Goal: Task Accomplishment & Management: Manage account settings

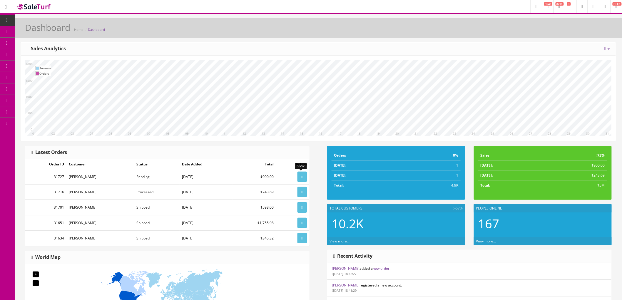
click at [299, 178] on link at bounding box center [302, 177] width 9 height 10
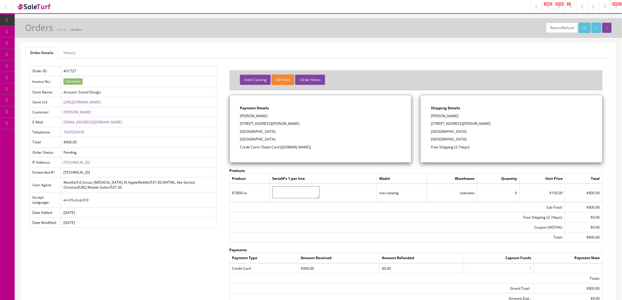
click at [84, 67] on td "#31727" at bounding box center [138, 71] width 155 height 10
drag, startPoint x: 86, startPoint y: 72, endPoint x: 63, endPoint y: 72, distance: 23.5
click at [63, 72] on td "#31727" at bounding box center [138, 71] width 155 height 10
copy td "#31727"
click at [44, 6] on img at bounding box center [33, 7] width 35 height 8
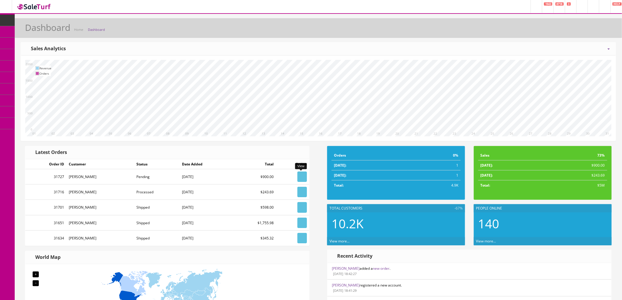
click at [302, 177] on icon at bounding box center [302, 177] width 1 height 4
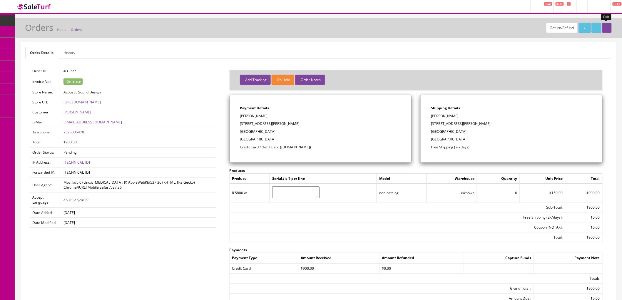
click at [607, 29] on icon at bounding box center [607, 28] width 1 height 4
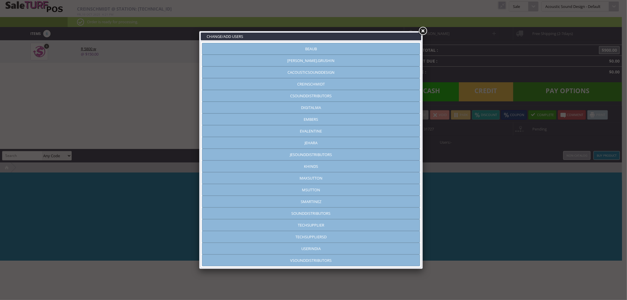
type input "jehara"
click at [424, 30] on link at bounding box center [423, 31] width 11 height 11
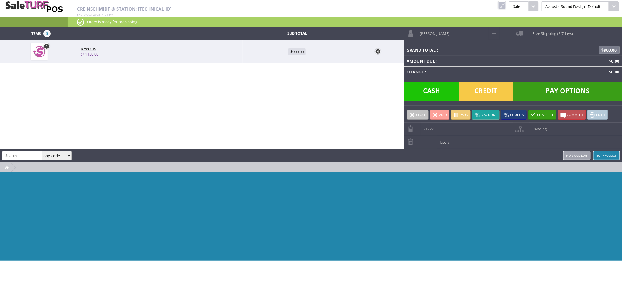
click at [540, 116] on link "Complete" at bounding box center [543, 114] width 28 height 9
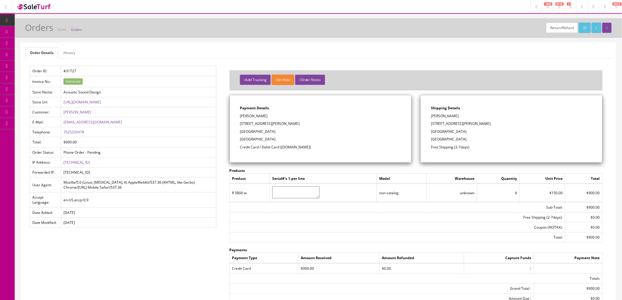
click at [33, 31] on icon at bounding box center [31, 31] width 6 height 5
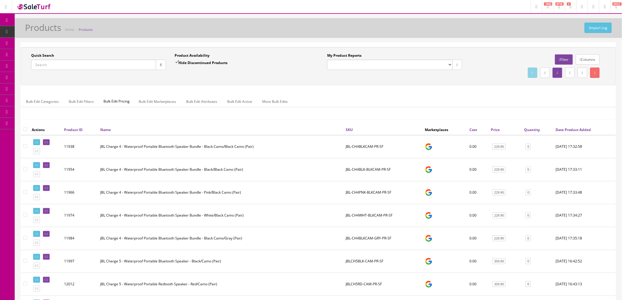
click at [36, 61] on link "Order List" at bounding box center [46, 66] width 62 height 11
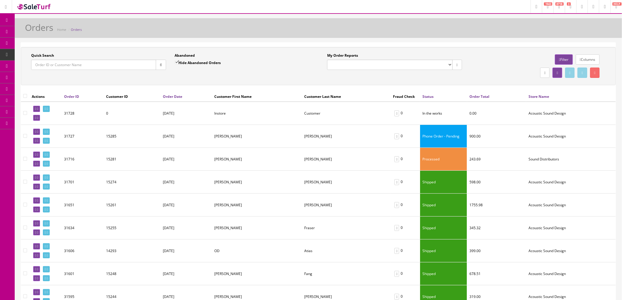
click at [26, 112] on input"] "checkbox" at bounding box center [25, 113] width 4 height 4
checkbox input"] "true"
click at [595, 73] on icon at bounding box center [595, 73] width 1 height 4
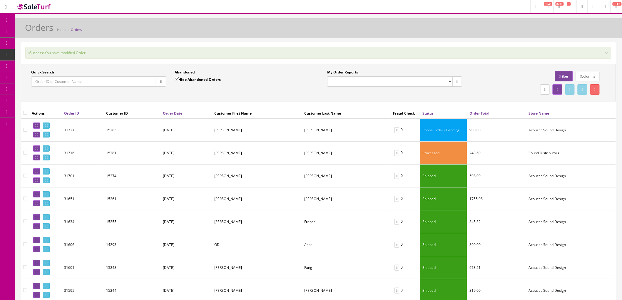
click at [26, 129] on input"] "checkbox" at bounding box center [25, 130] width 4 height 4
checkbox input"] "true"
click at [38, 135] on icon at bounding box center [37, 134] width 1 height 3
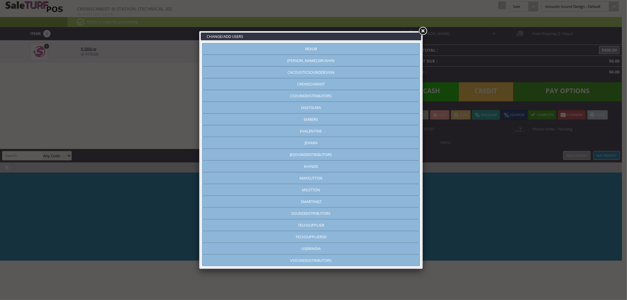
type input "jehara"
click at [424, 26] on link at bounding box center [423, 31] width 11 height 11
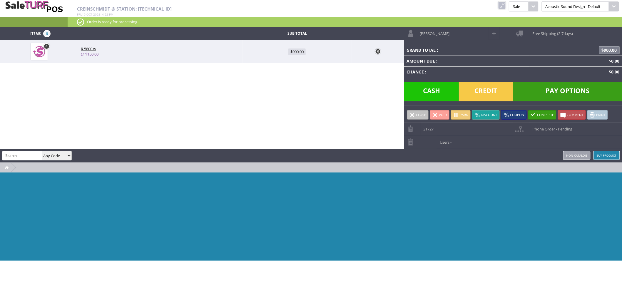
click at [540, 131] on span "Phone Order - Pending" at bounding box center [551, 127] width 43 height 9
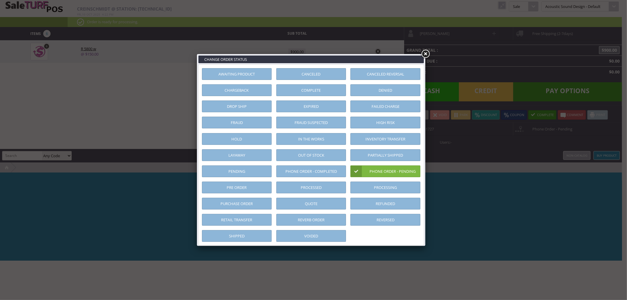
click at [324, 184] on link "Processed" at bounding box center [312, 188] width 70 height 12
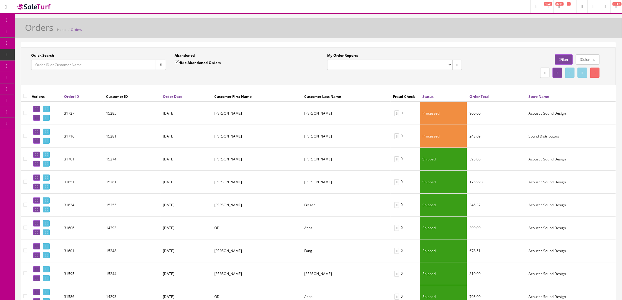
click at [24, 114] on input"] "checkbox" at bounding box center [25, 113] width 4 height 4
checkbox input"] "true"
click at [36, 116] on icon at bounding box center [35, 117] width 1 height 3
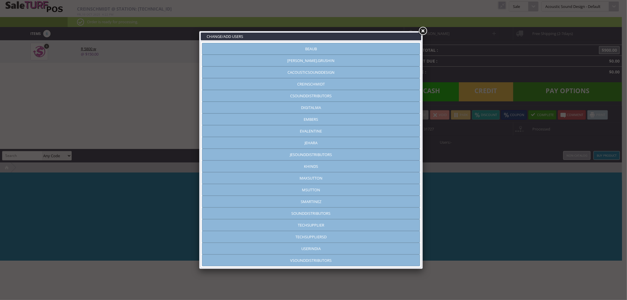
type input "jehara"
click at [422, 29] on link at bounding box center [423, 31] width 11 height 11
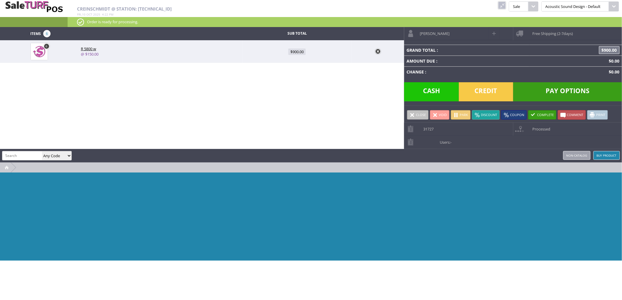
click at [540, 127] on span "Processed" at bounding box center [540, 127] width 21 height 9
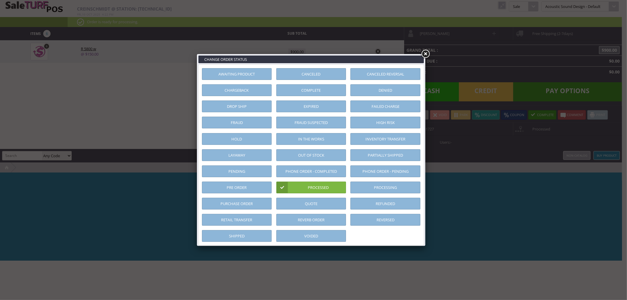
click at [255, 233] on link "Shipped" at bounding box center [237, 236] width 70 height 12
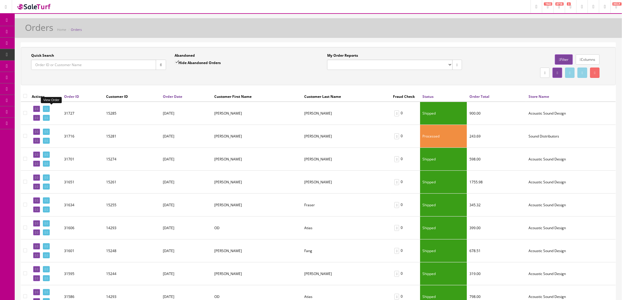
click at [46, 109] on icon at bounding box center [45, 108] width 1 height 3
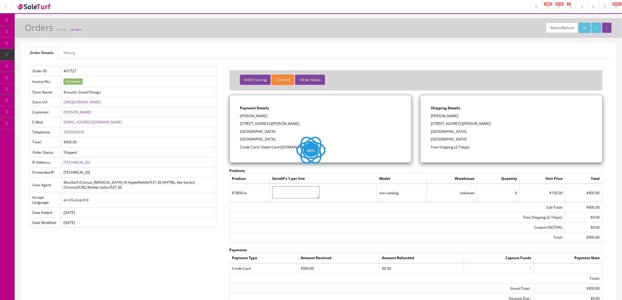
click at [311, 80] on button "Order Notes" at bounding box center [310, 80] width 30 height 10
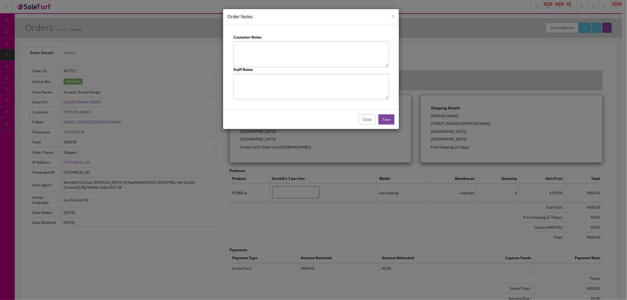
click at [259, 87] on textarea at bounding box center [311, 87] width 155 height 26
type textarea "In person order. Complete - JE - 10102025"
click at [391, 122] on button "Save" at bounding box center [387, 119] width 16 height 10
